Goal: Task Accomplishment & Management: Use online tool/utility

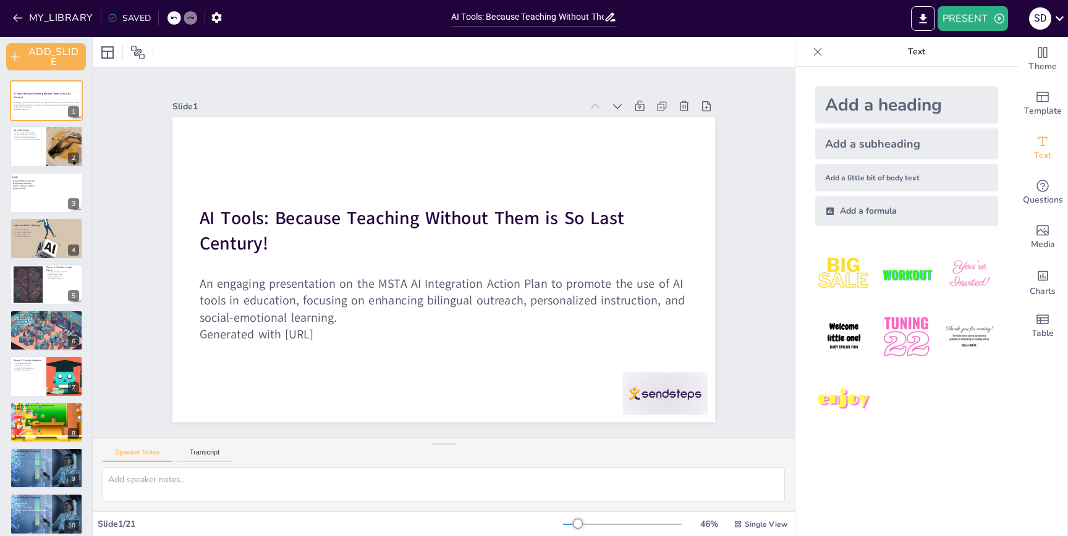
checkbox input "true"
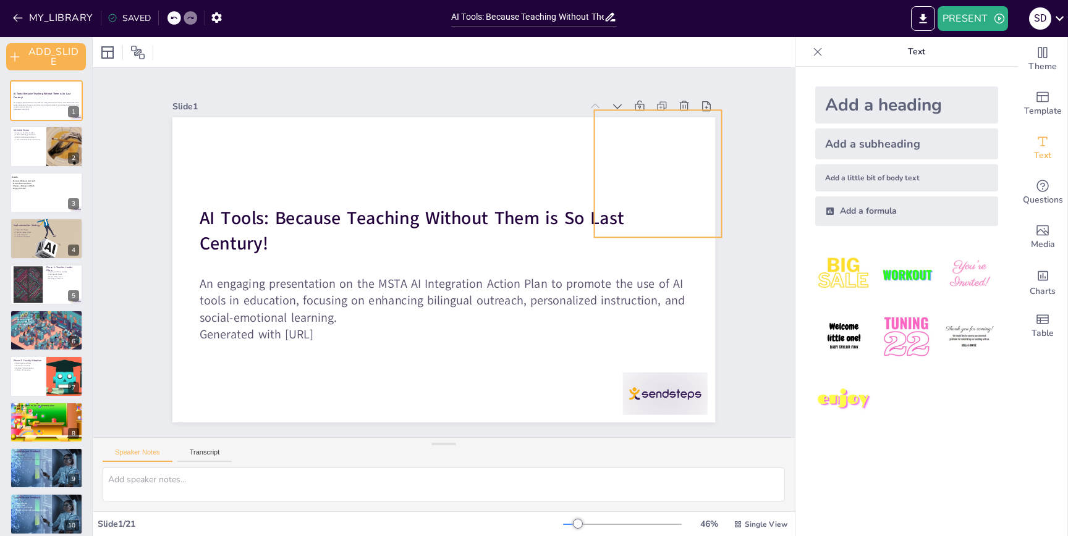
checkbox input "true"
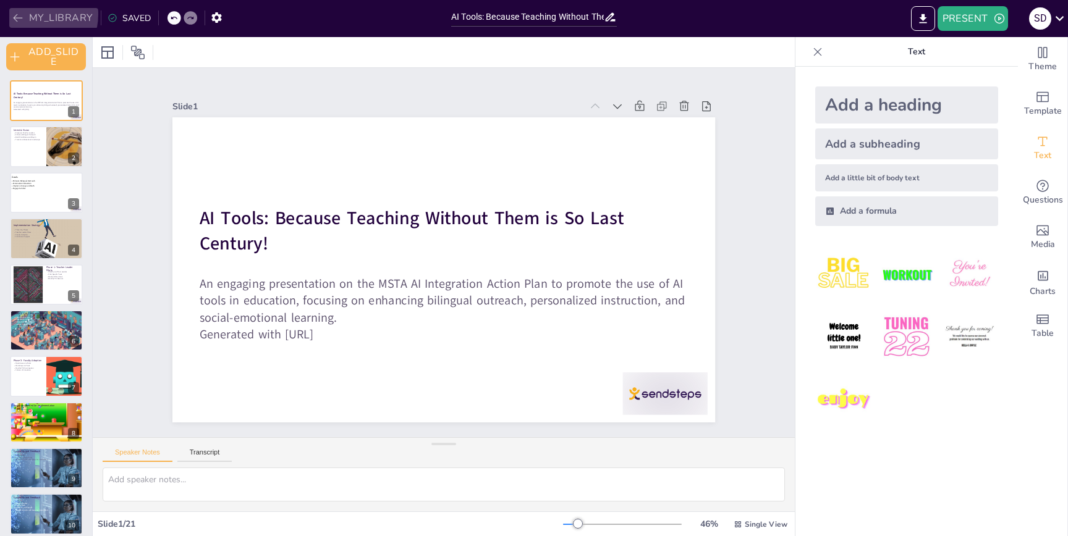
click at [27, 14] on button "MY_LIBRARY" at bounding box center [53, 18] width 89 height 20
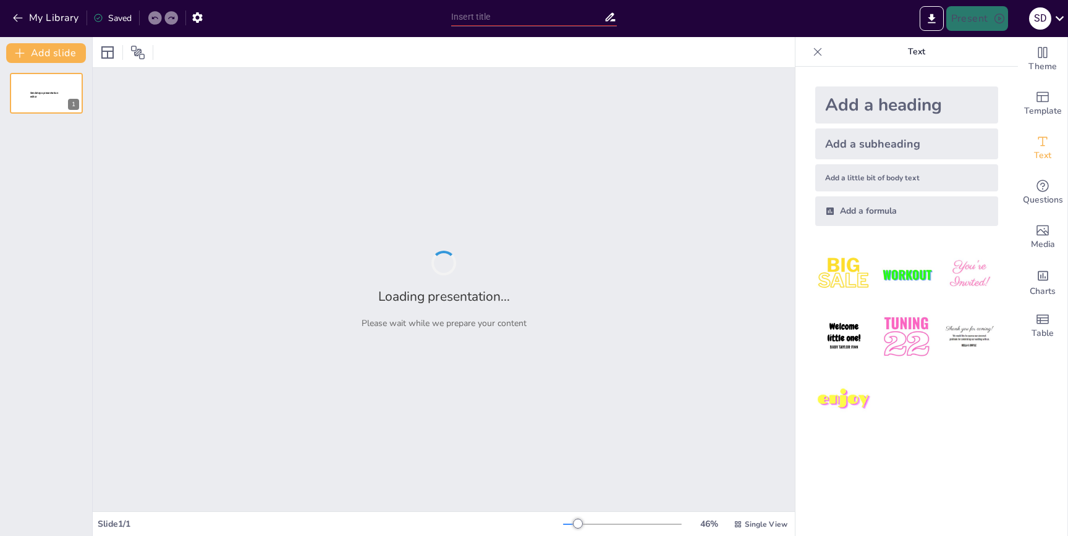
type input "AI Tools: Because Teaching Without Them is So Last Century!"
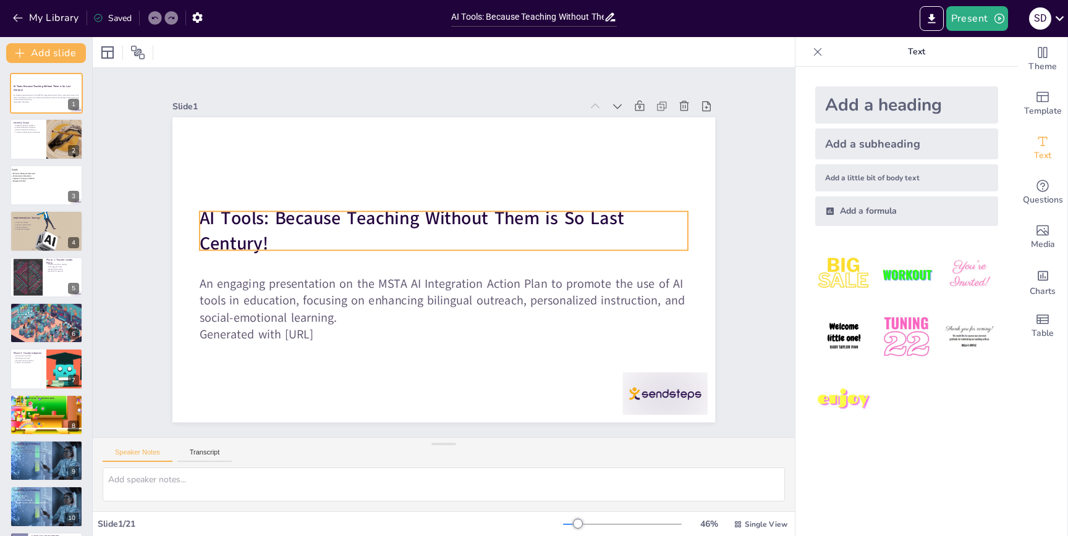
checkbox input "true"
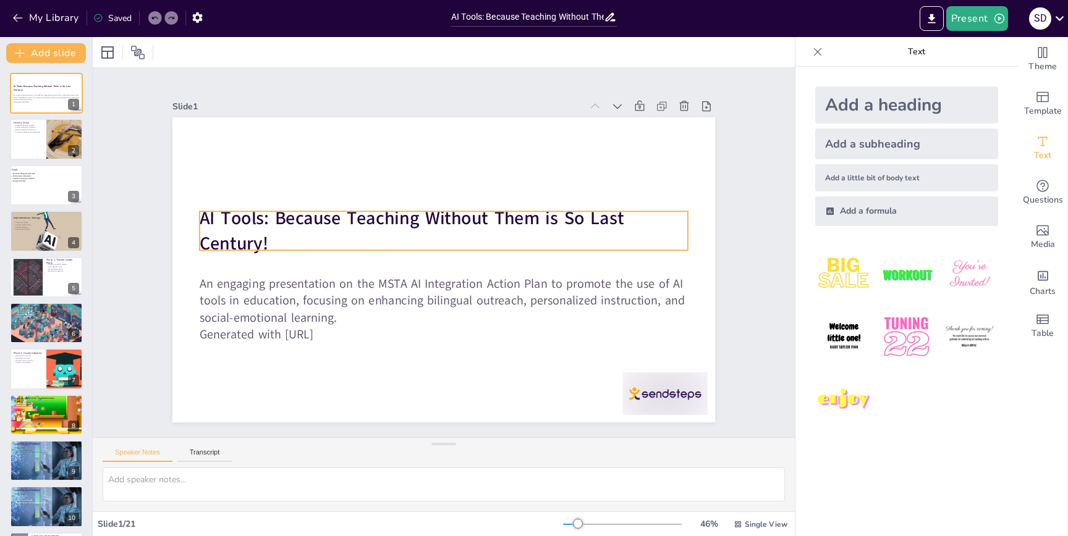
checkbox input "true"
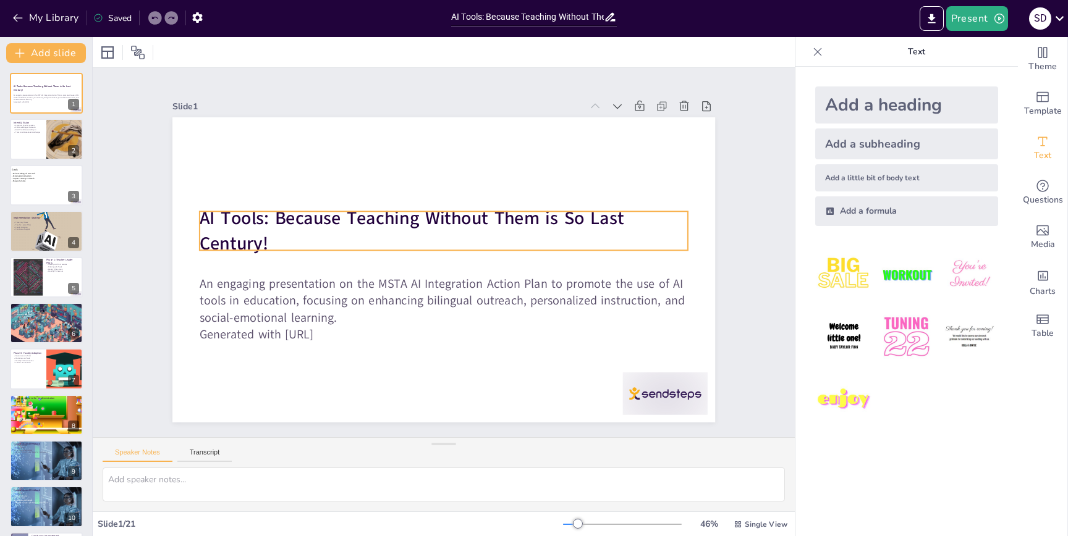
checkbox input "true"
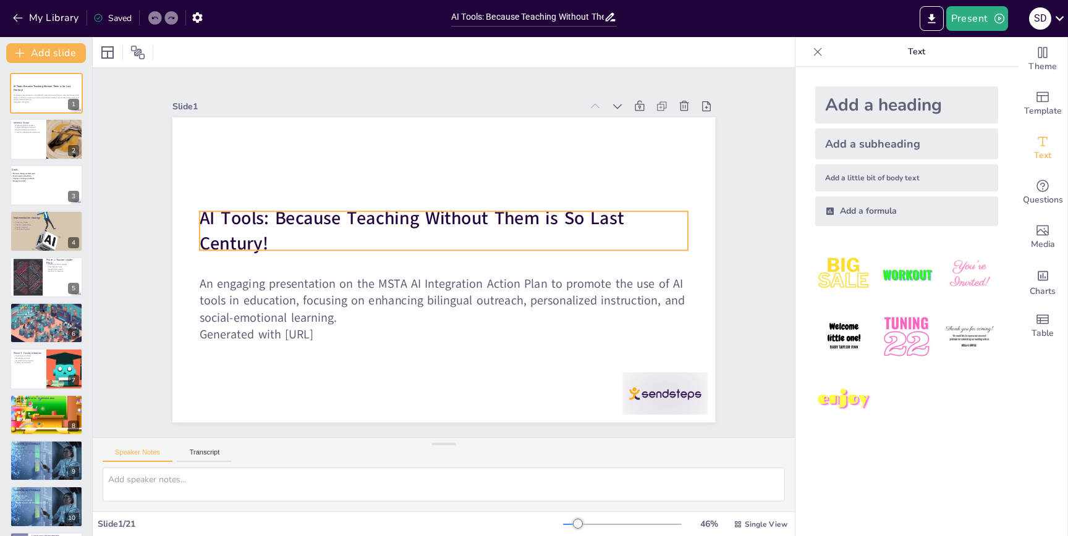
checkbox input "true"
